Goal: Contribute content: Add original content to the website for others to see

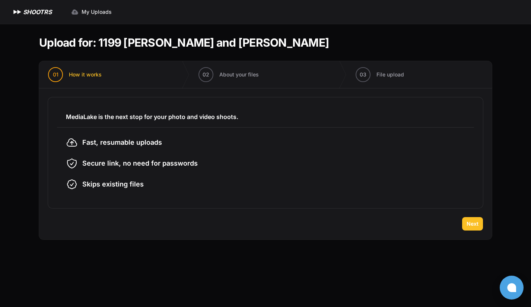
click at [477, 224] on span "Next" at bounding box center [473, 223] width 12 height 7
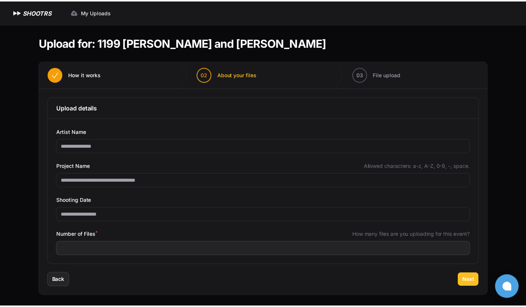
scroll to position [1, 0]
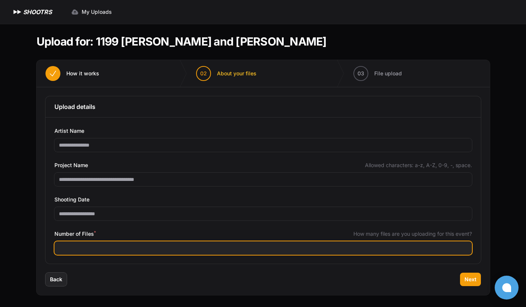
click at [407, 253] on input "***" at bounding box center [262, 247] width 417 height 13
type input "*"
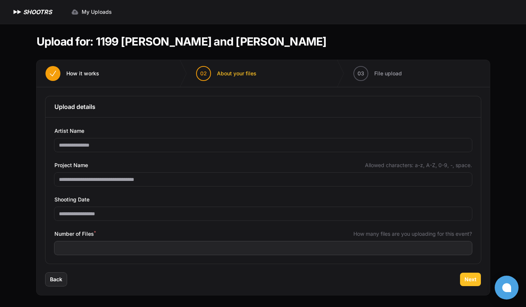
click at [476, 276] on button "Next" at bounding box center [470, 278] width 21 height 13
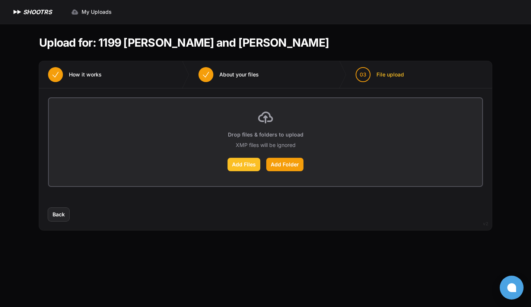
click at [253, 163] on label "Add Files" at bounding box center [244, 164] width 33 height 13
click at [0, 0] on input "Add Files" at bounding box center [0, 0] width 0 height 0
